Goal: Task Accomplishment & Management: Manage account settings

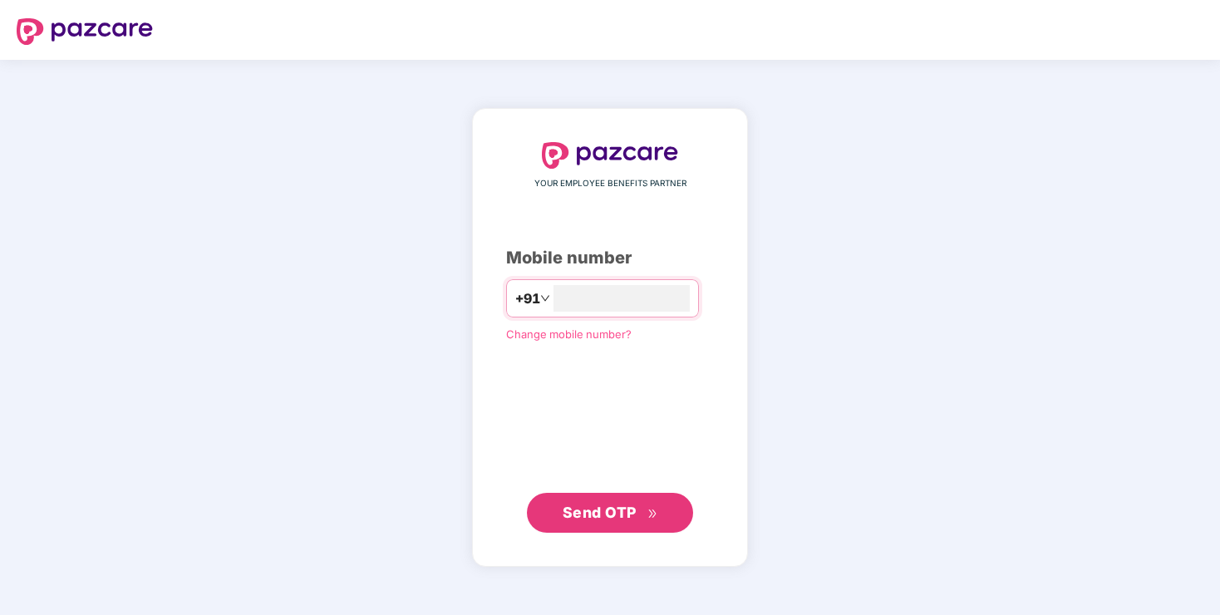
type input "**********"
click at [587, 523] on button "Send OTP" at bounding box center [610, 512] width 166 height 40
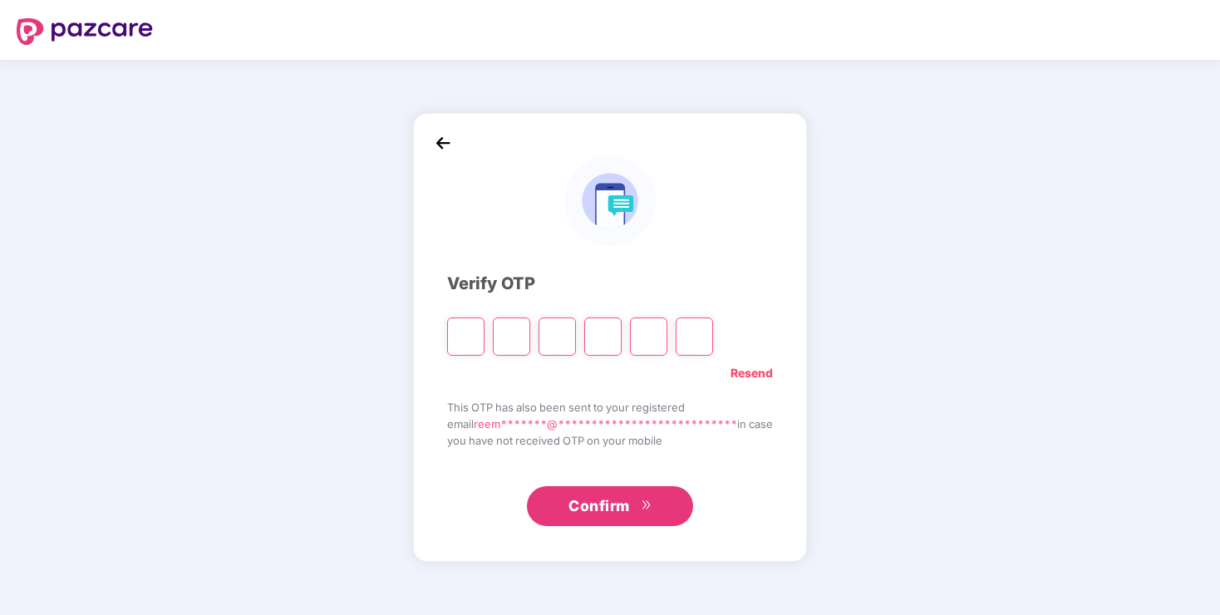
type input "*"
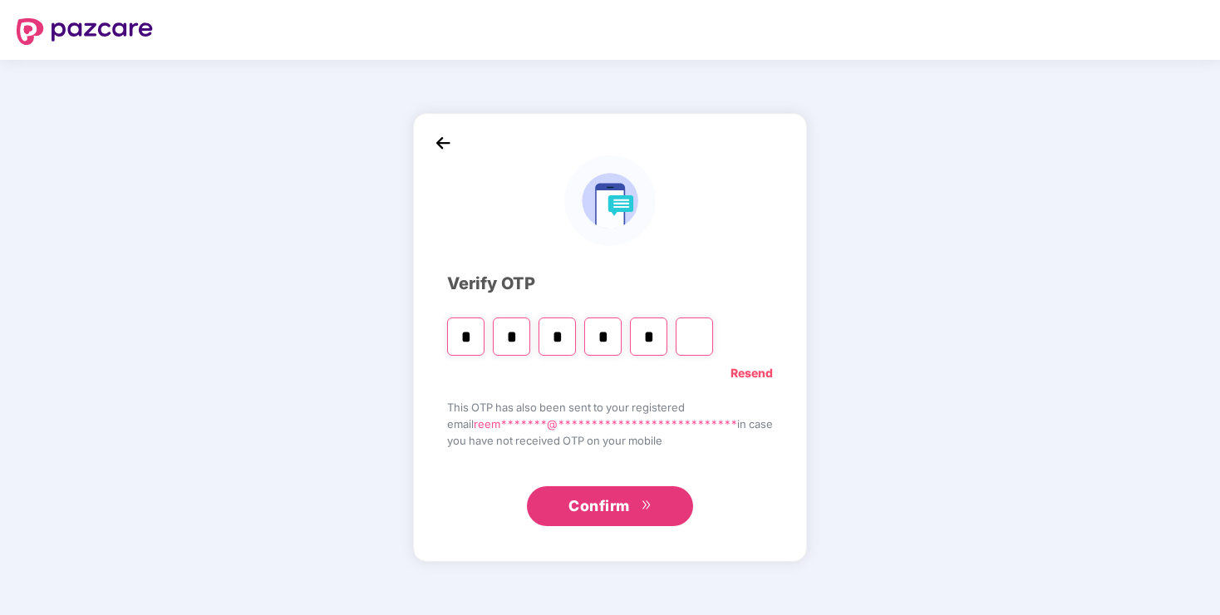
type input "*"
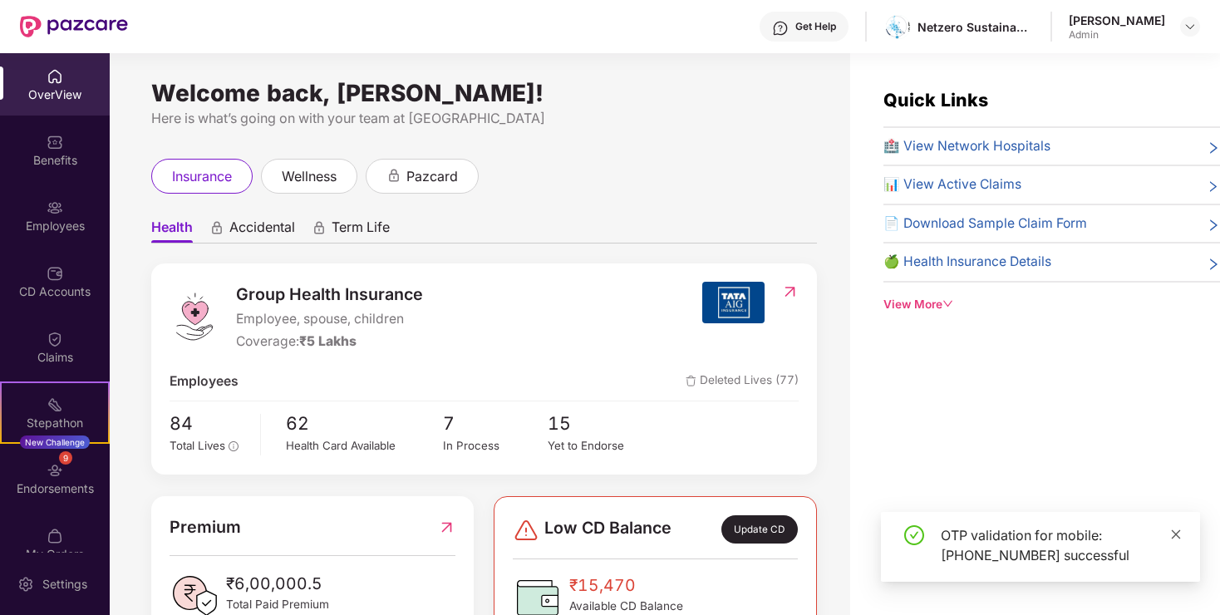
click at [1174, 530] on icon "close" at bounding box center [1176, 534] width 12 height 12
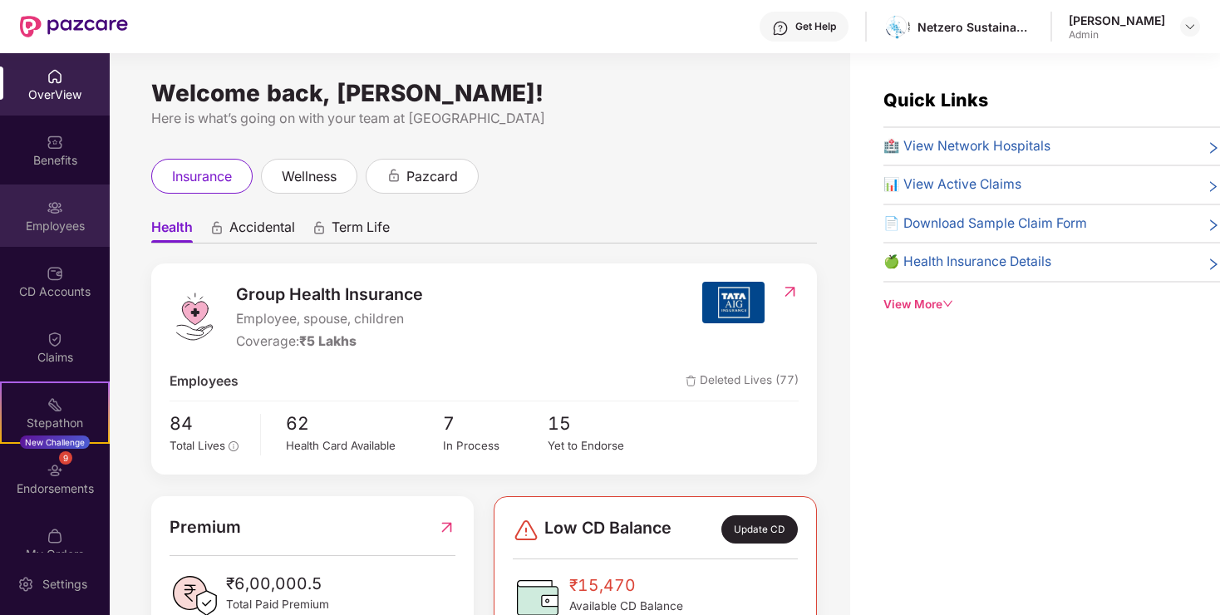
click at [52, 209] on img at bounding box center [55, 207] width 17 height 17
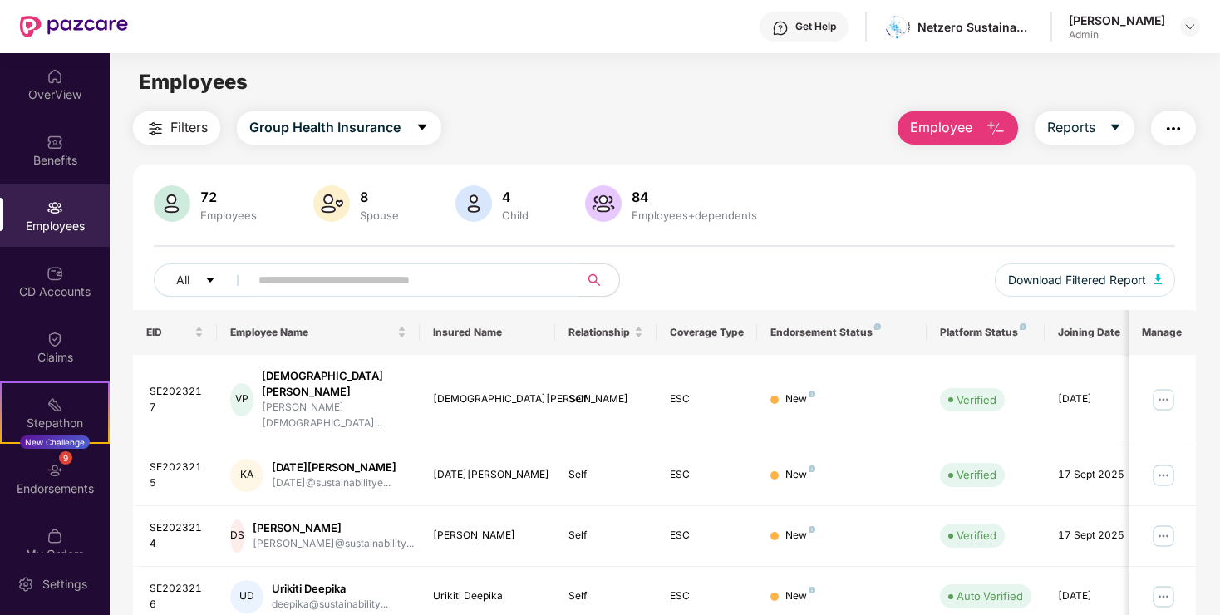
click at [316, 281] on input "text" at bounding box center [407, 280] width 298 height 25
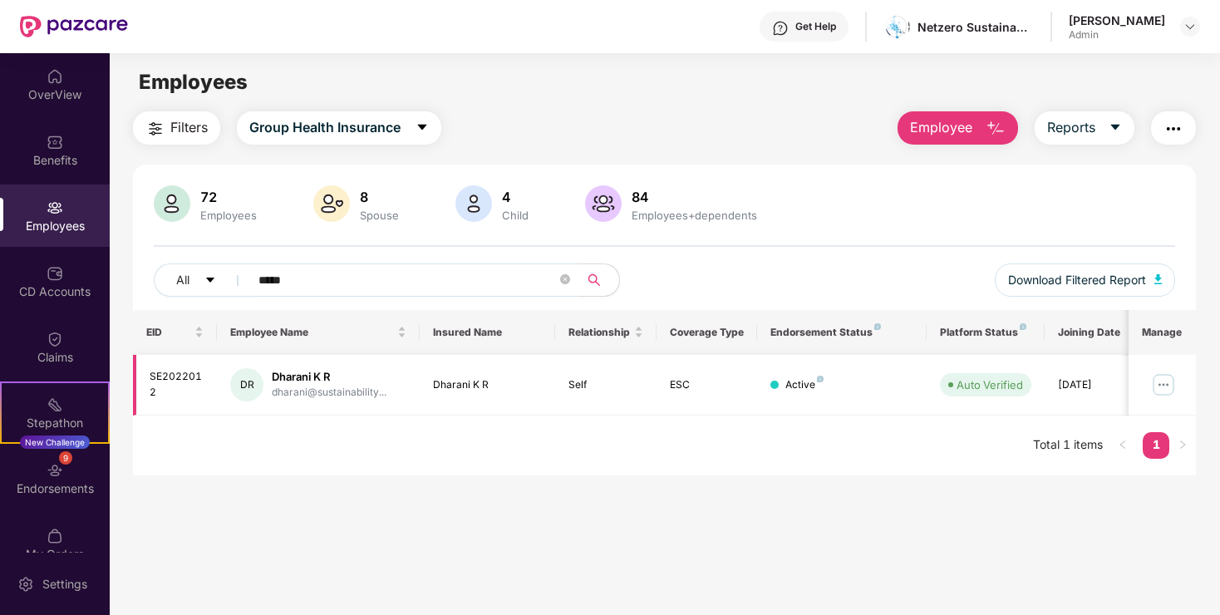
type input "*****"
click at [1162, 391] on img at bounding box center [1163, 384] width 27 height 27
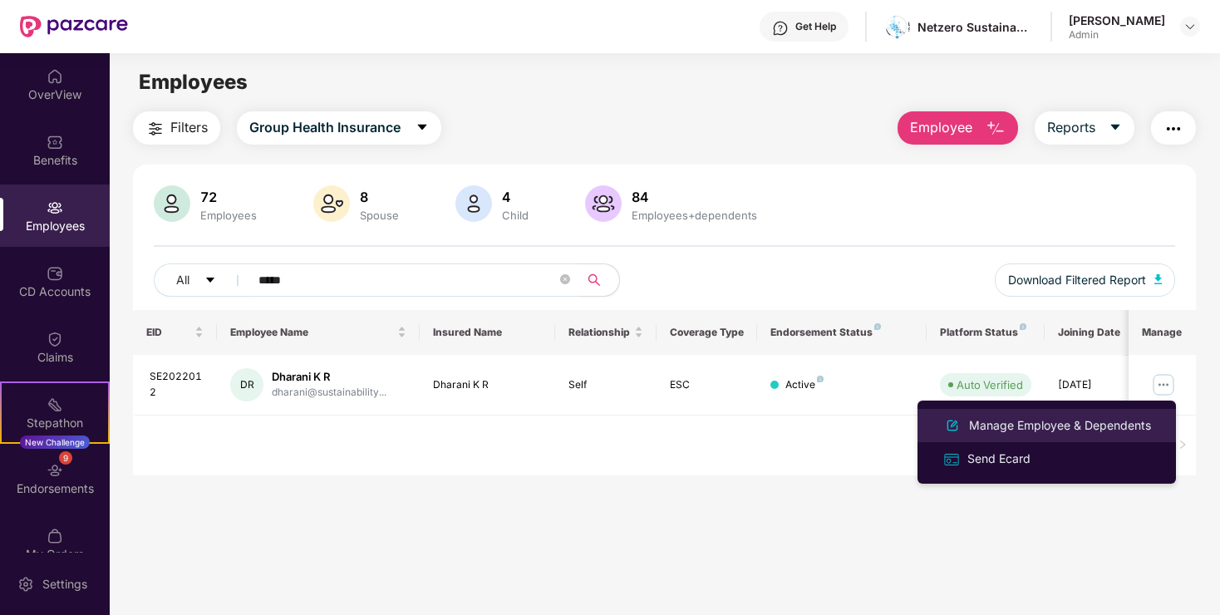
click at [1083, 421] on div "Manage Employee & Dependents" at bounding box center [1059, 425] width 189 height 18
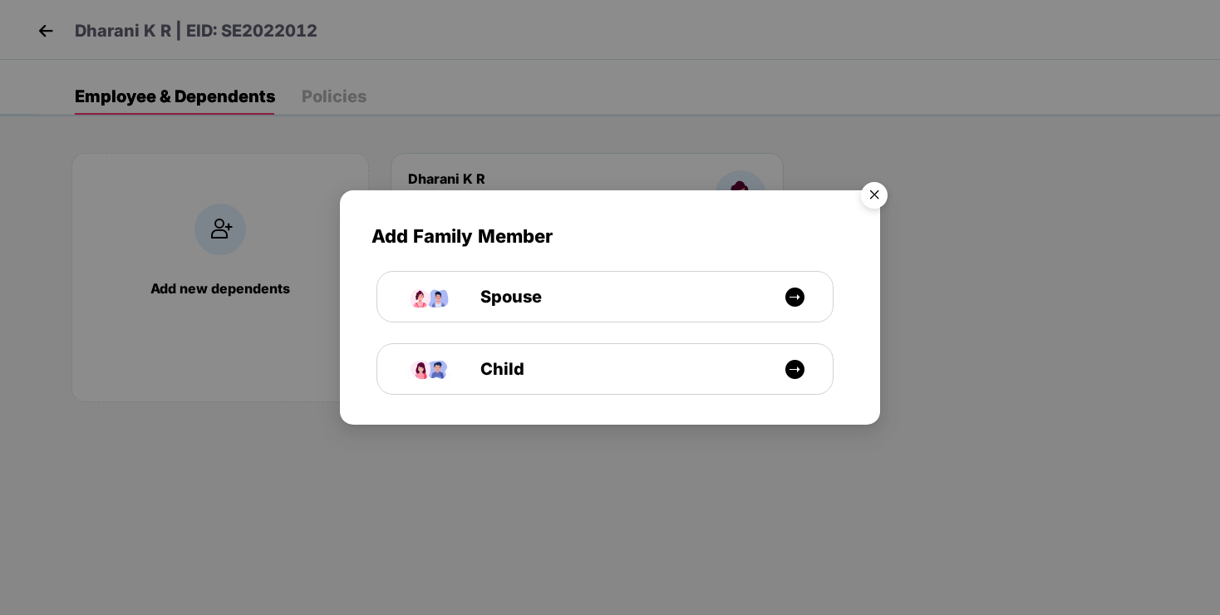
click at [869, 196] on img "Close" at bounding box center [874, 197] width 47 height 47
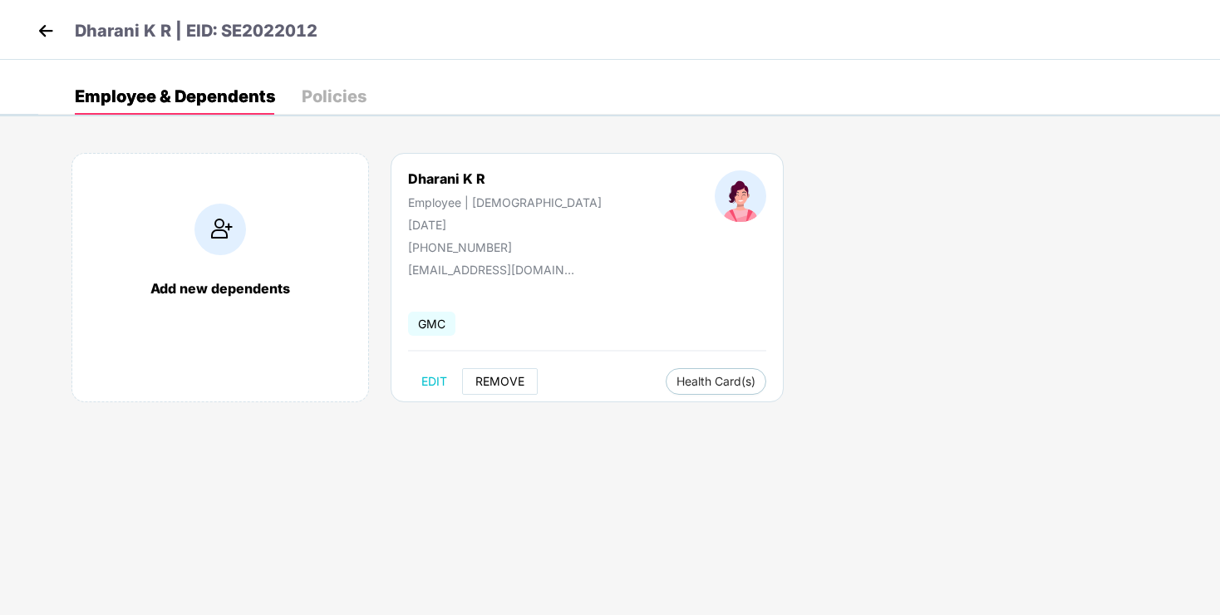
click at [508, 384] on span "REMOVE" at bounding box center [499, 381] width 49 height 13
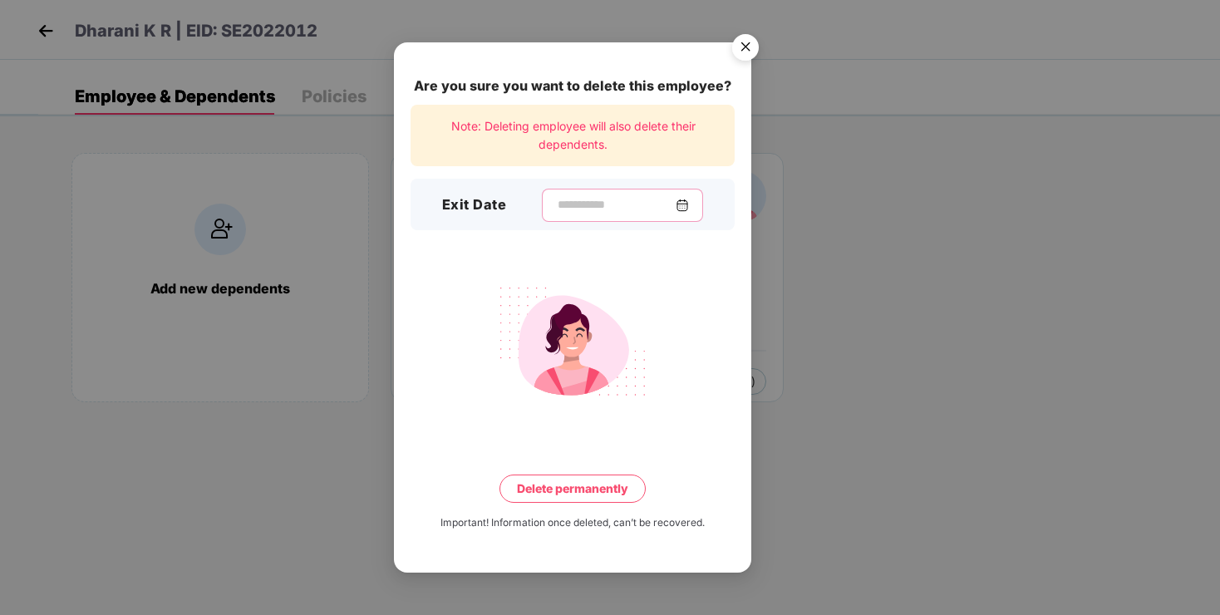
click at [602, 204] on input at bounding box center [616, 204] width 120 height 17
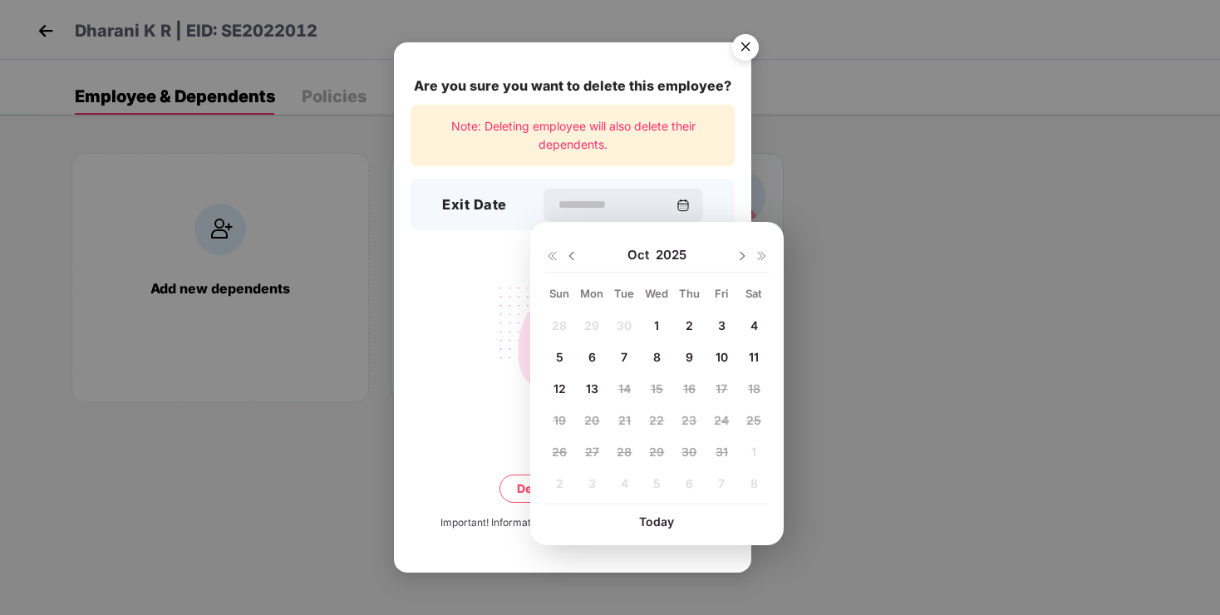
click at [719, 357] on span "10" at bounding box center [721, 357] width 12 height 14
type input "**********"
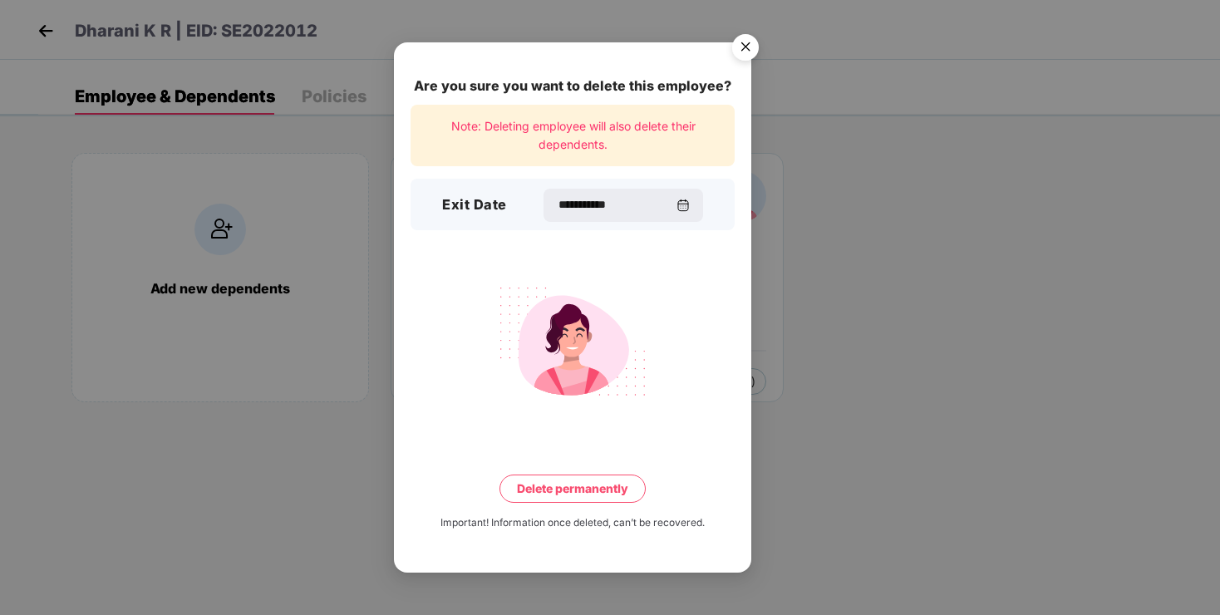
click at [589, 494] on button "Delete permanently" at bounding box center [572, 488] width 146 height 28
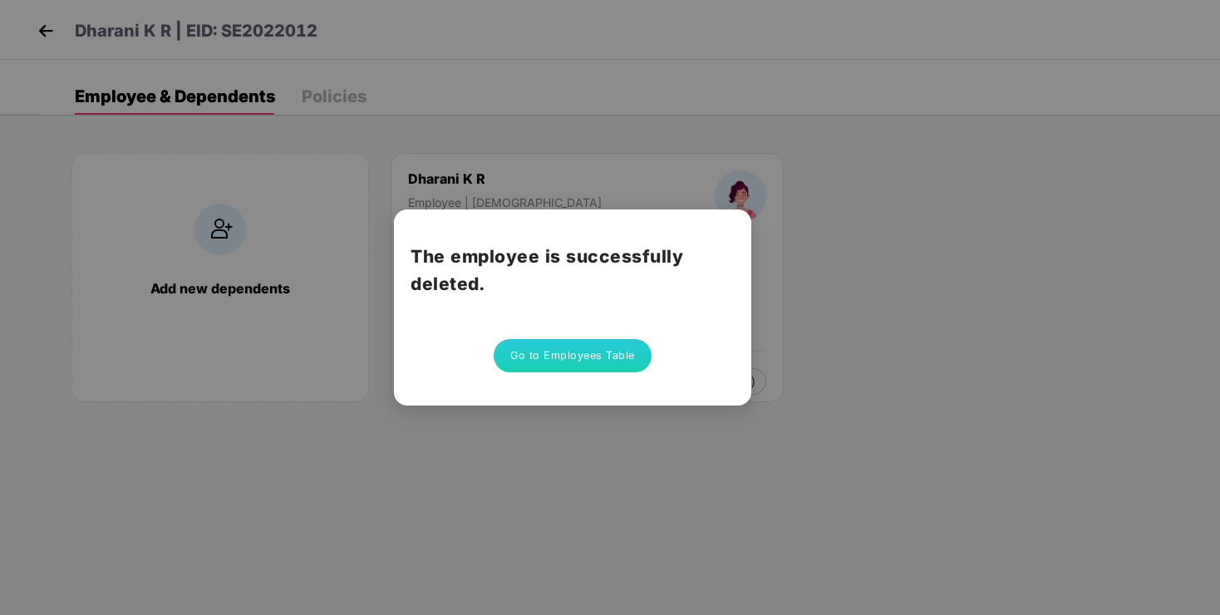
click at [573, 364] on button "Go to Employees Table" at bounding box center [573, 355] width 158 height 33
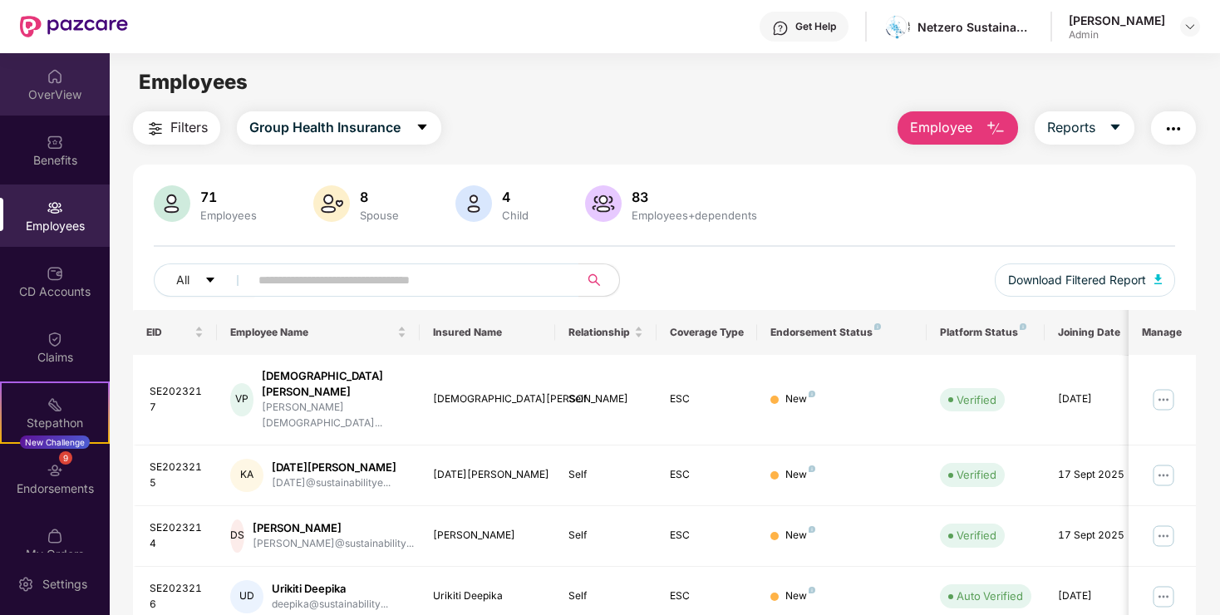
click at [45, 64] on div "OverView" at bounding box center [55, 84] width 110 height 62
